Goal: Task Accomplishment & Management: Manage account settings

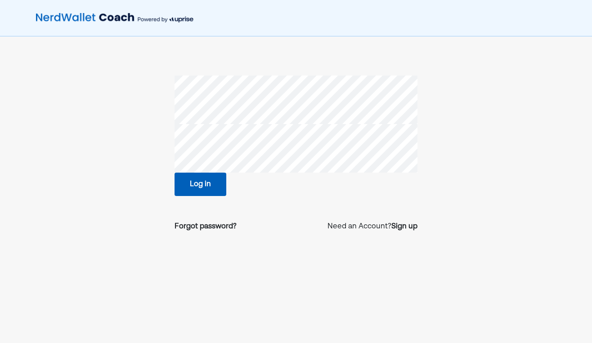
click at [377, 234] on div "Forgot password? Need an Account? Sign up" at bounding box center [295, 226] width 243 height 25
click at [397, 226] on div "Sign up" at bounding box center [404, 226] width 26 height 11
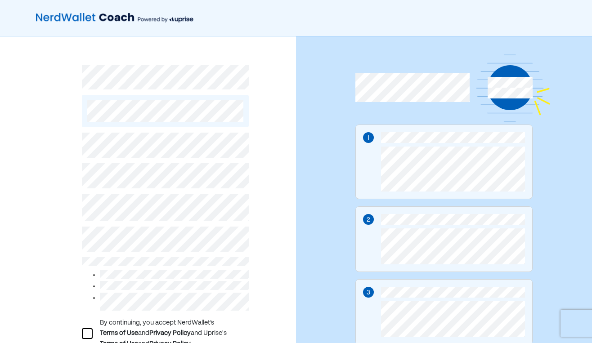
click at [114, 226] on div "By continuing, you accept NerdWallet’s Terms of Use and Privacy Policy and Upri…" at bounding box center [165, 270] width 167 height 286
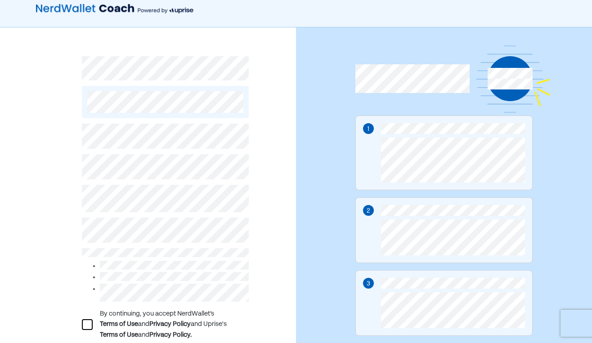
scroll to position [77, 0]
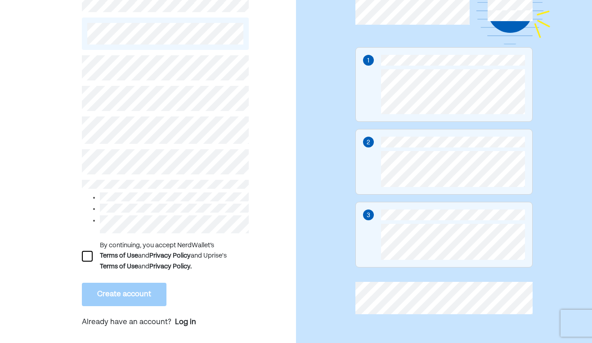
click at [89, 260] on div at bounding box center [87, 256] width 11 height 11
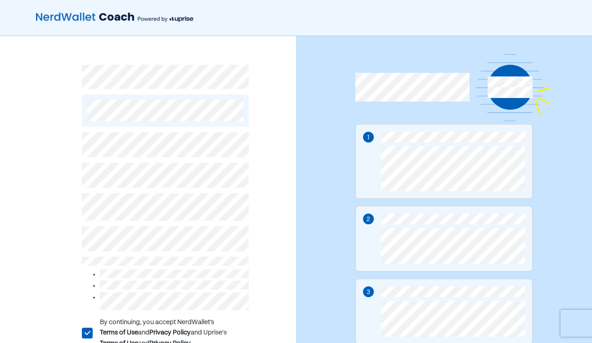
scroll to position [0, 0]
click at [43, 238] on div "L By continuing, you accept NerdWallet’s Terms of Use and Privacy Policy and Up…" at bounding box center [148, 228] width 296 height 384
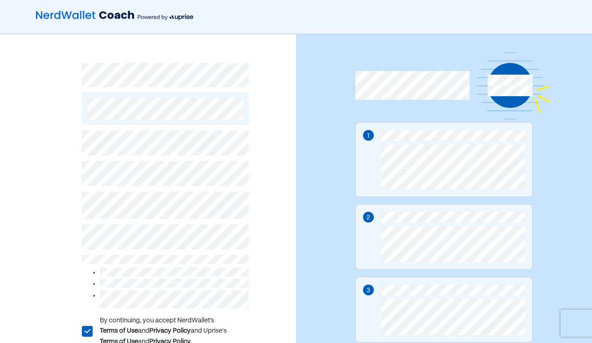
scroll to position [77, 0]
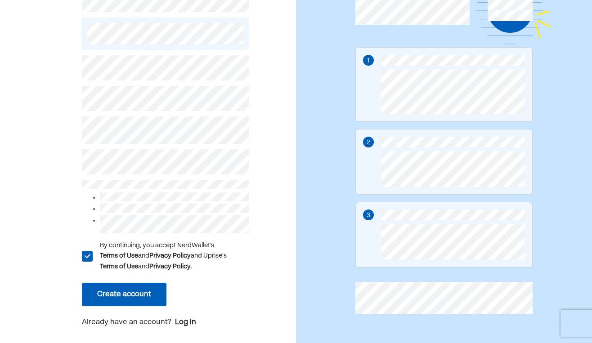
click at [129, 288] on button "Create account" at bounding box center [124, 294] width 85 height 23
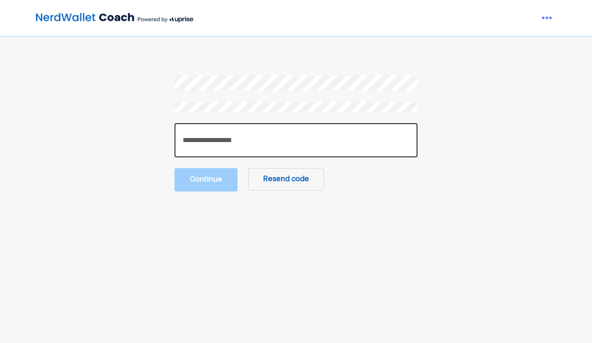
click at [290, 128] on input "number" at bounding box center [295, 140] width 243 height 34
click at [295, 138] on input "number" at bounding box center [295, 140] width 243 height 34
type input "******"
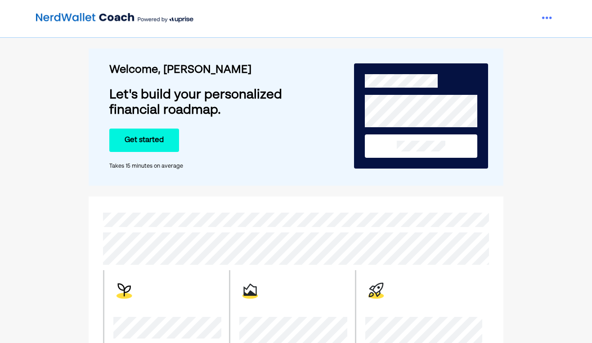
click at [165, 143] on button "Get started" at bounding box center [144, 140] width 70 height 23
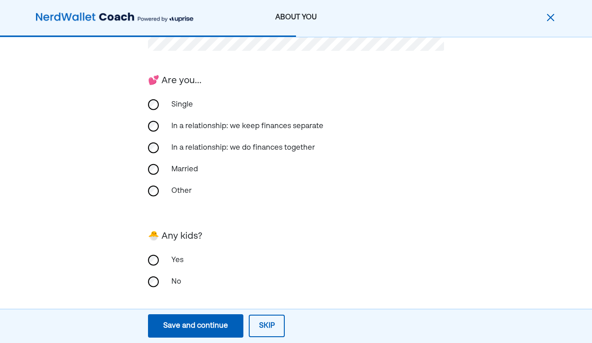
scroll to position [205, 0]
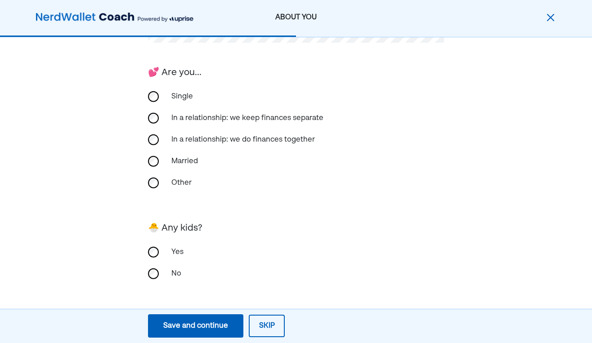
click at [161, 269] on div "No" at bounding box center [296, 274] width 296 height 22
click at [217, 326] on div "Save and continue" at bounding box center [195, 326] width 65 height 11
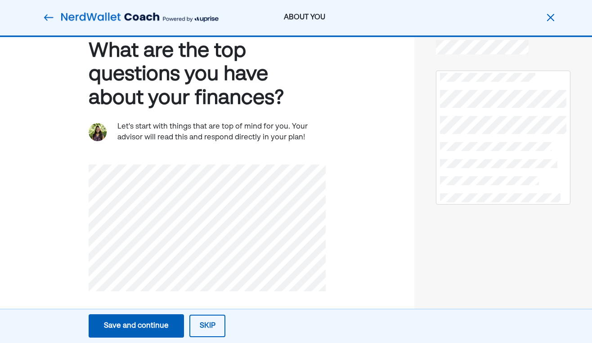
scroll to position [26, 0]
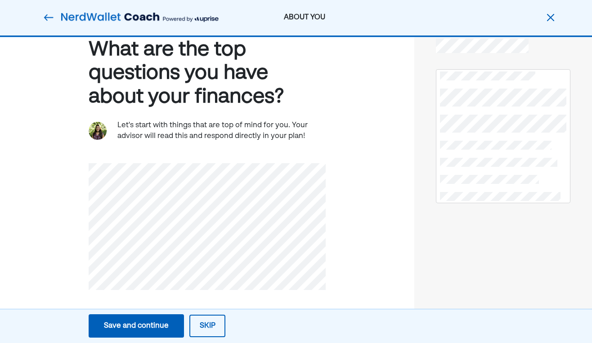
click at [478, 168] on div at bounding box center [498, 162] width 125 height 13
click at [144, 328] on div "Save and continue" at bounding box center [136, 326] width 65 height 11
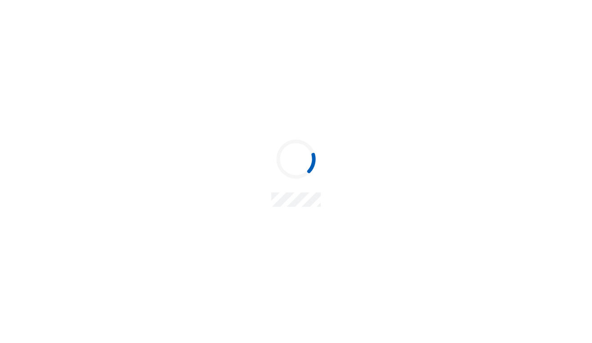
scroll to position [0, 0]
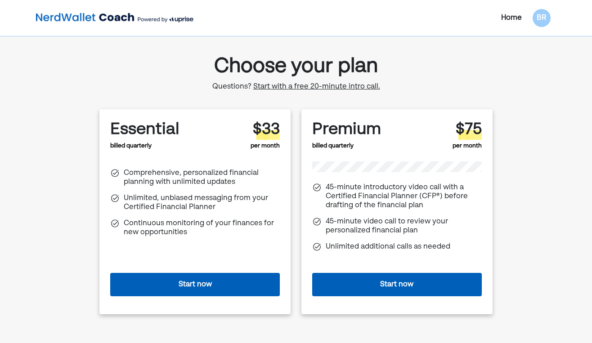
click at [519, 20] on div "Home" at bounding box center [511, 18] width 21 height 11
click at [539, 17] on div "BR" at bounding box center [541, 18] width 18 height 18
click at [530, 44] on div "Settings" at bounding box center [536, 39] width 29 height 11
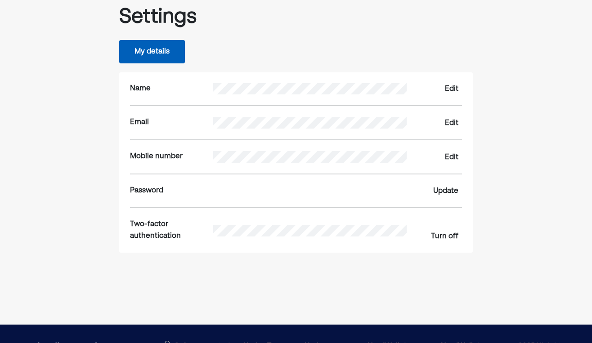
scroll to position [59, 0]
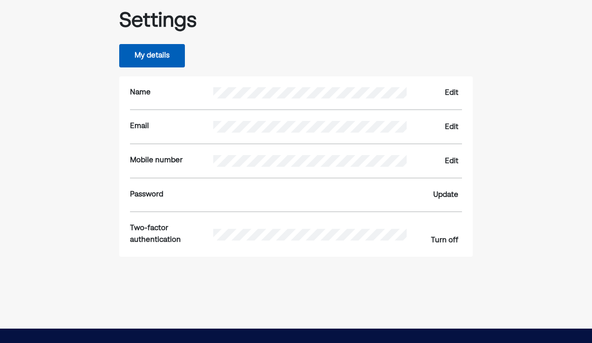
click at [168, 62] on button "My details" at bounding box center [152, 55] width 66 height 23
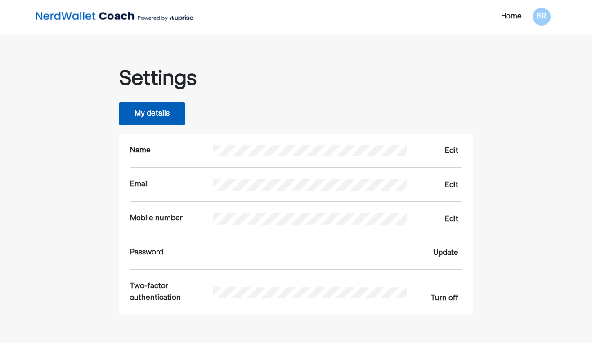
scroll to position [0, 0]
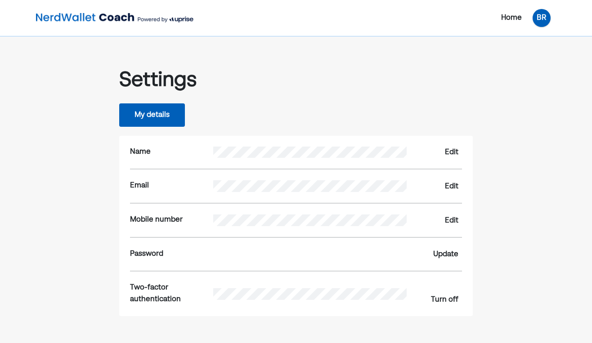
click at [540, 20] on div "BR" at bounding box center [541, 18] width 18 height 18
click at [526, 59] on div "Log out" at bounding box center [535, 55] width 27 height 11
